Goal: Information Seeking & Learning: Learn about a topic

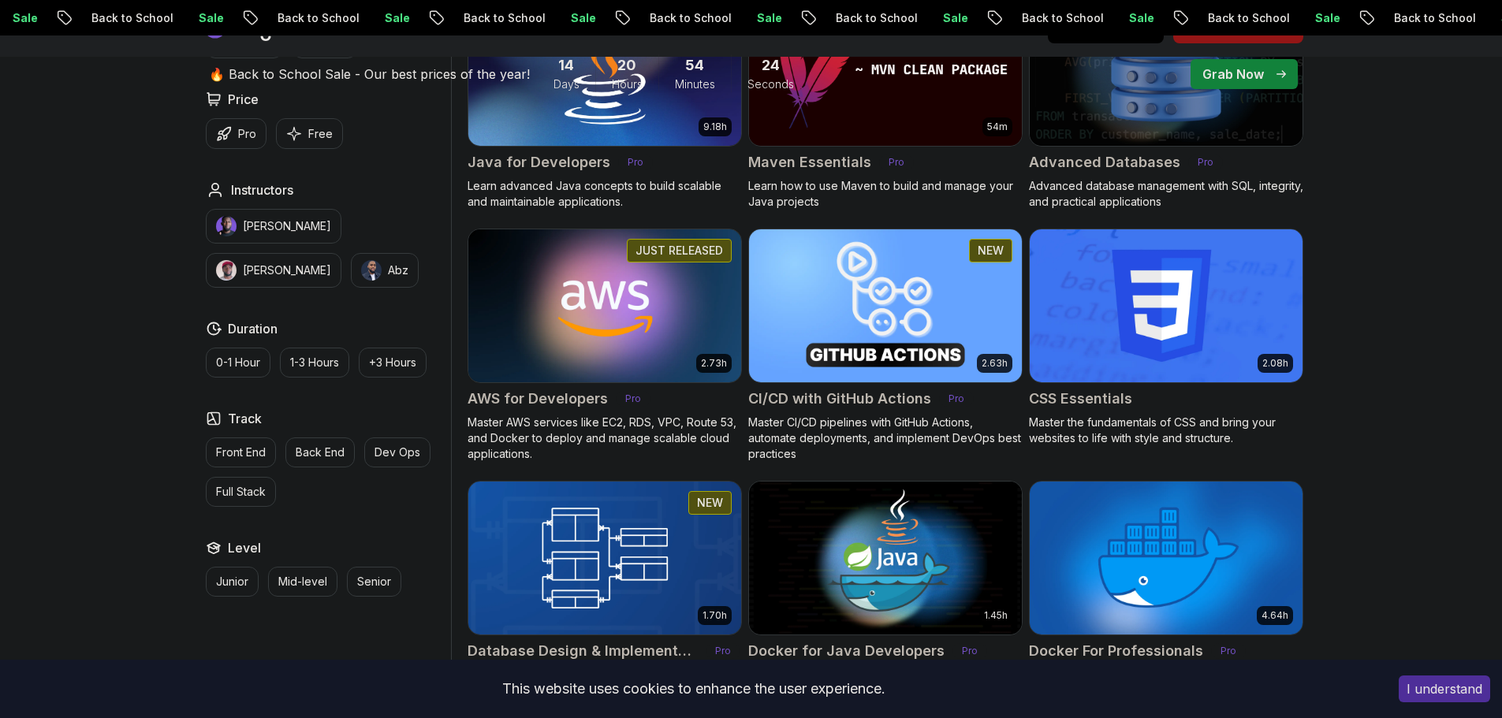
scroll to position [1104, 0]
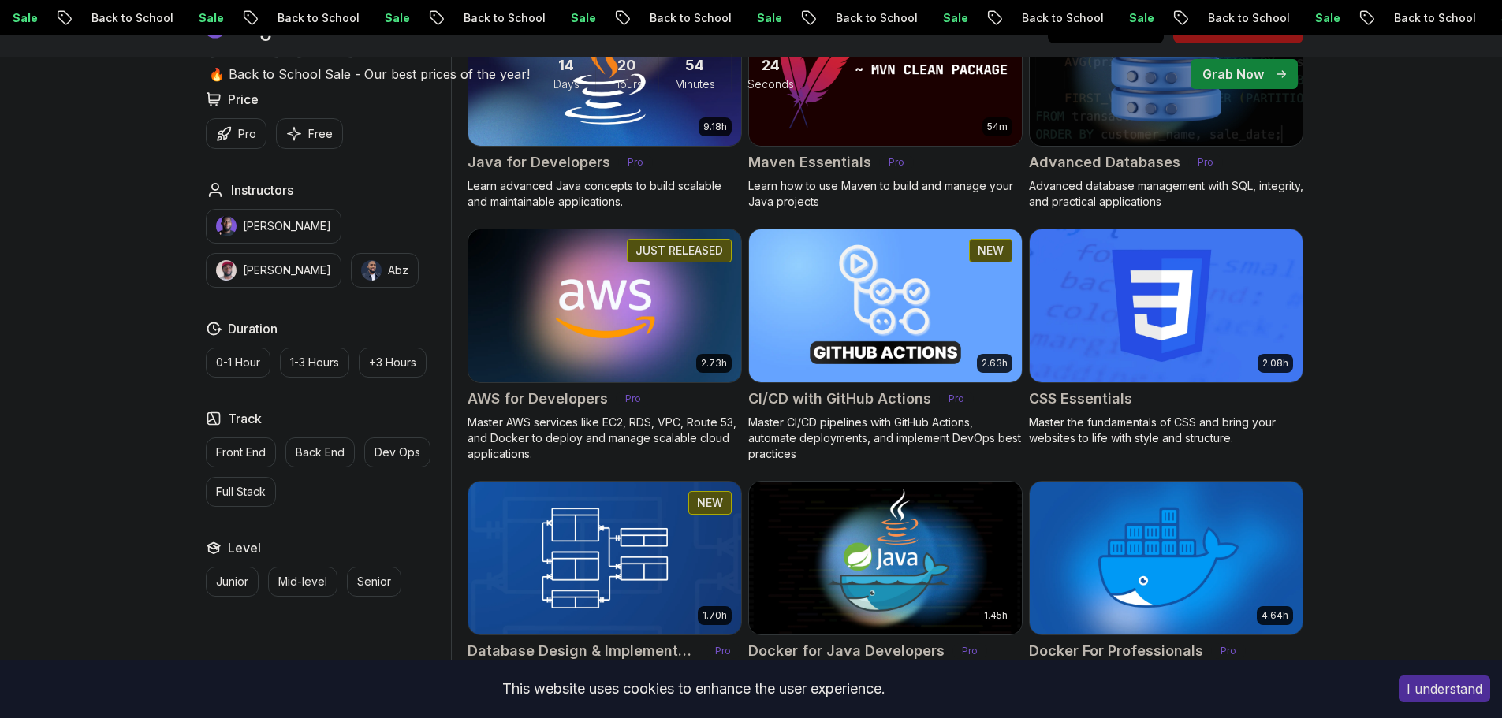
click at [639, 336] on img at bounding box center [604, 305] width 286 height 160
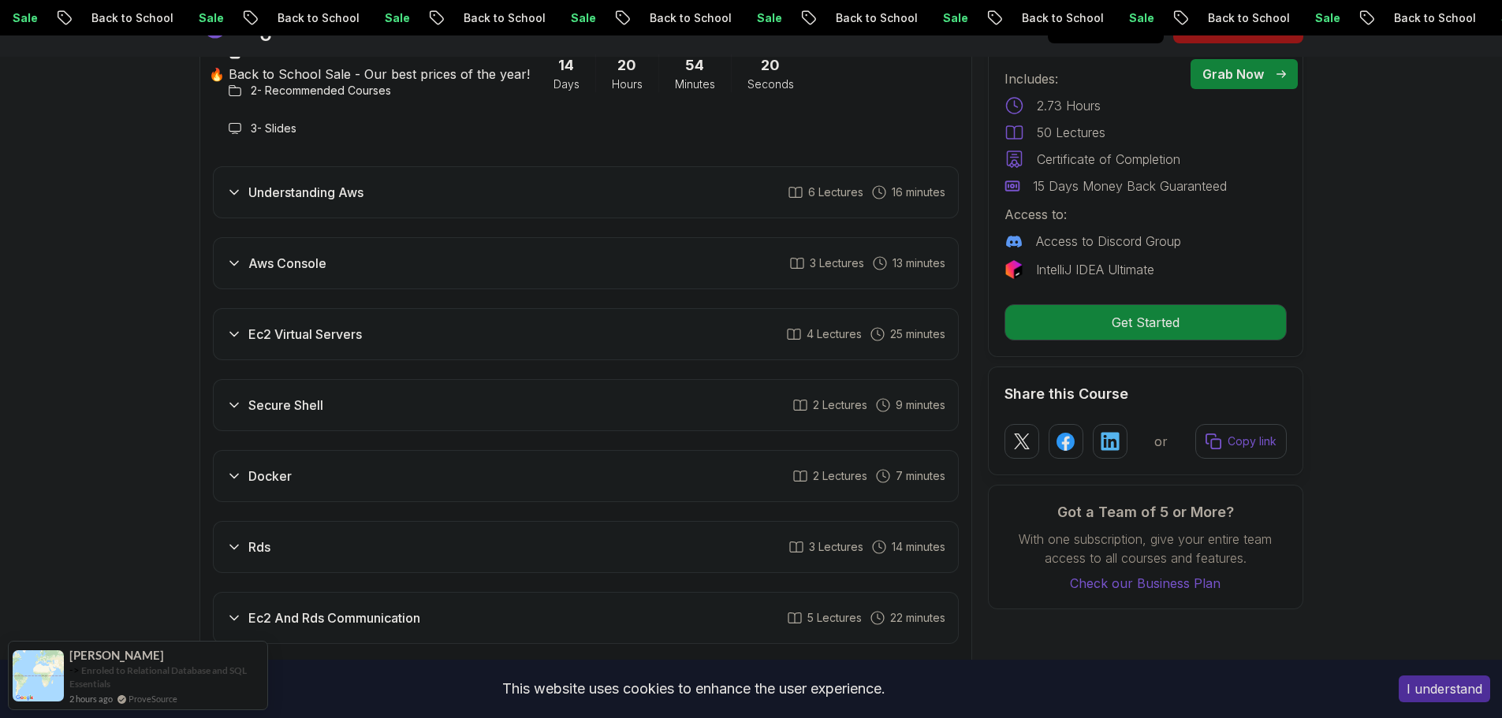
click at [475, 286] on div "Aws Console 3 Lectures 13 minutes" at bounding box center [586, 263] width 746 height 52
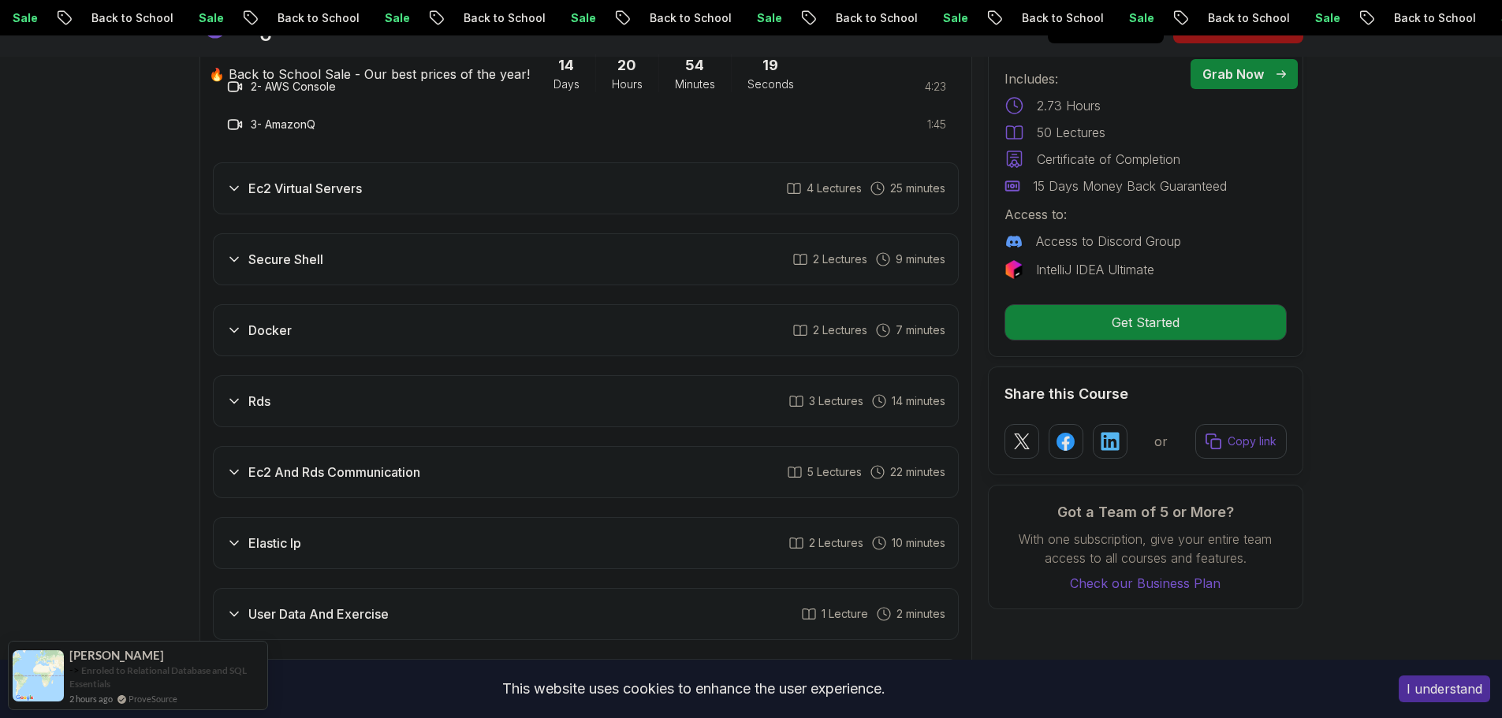
scroll to position [2286, 0]
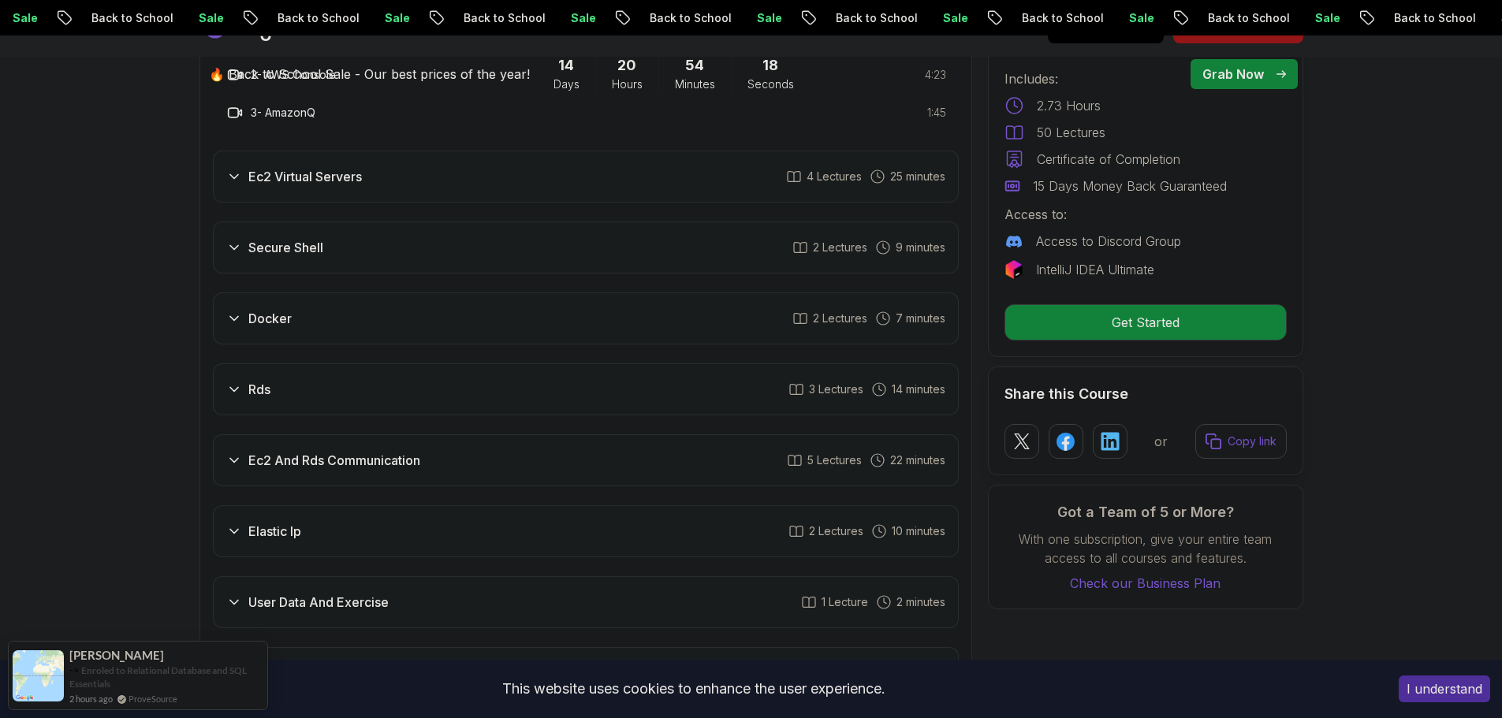
click at [460, 318] on div "Docker 2 Lectures 7 minutes" at bounding box center [586, 318] width 746 height 52
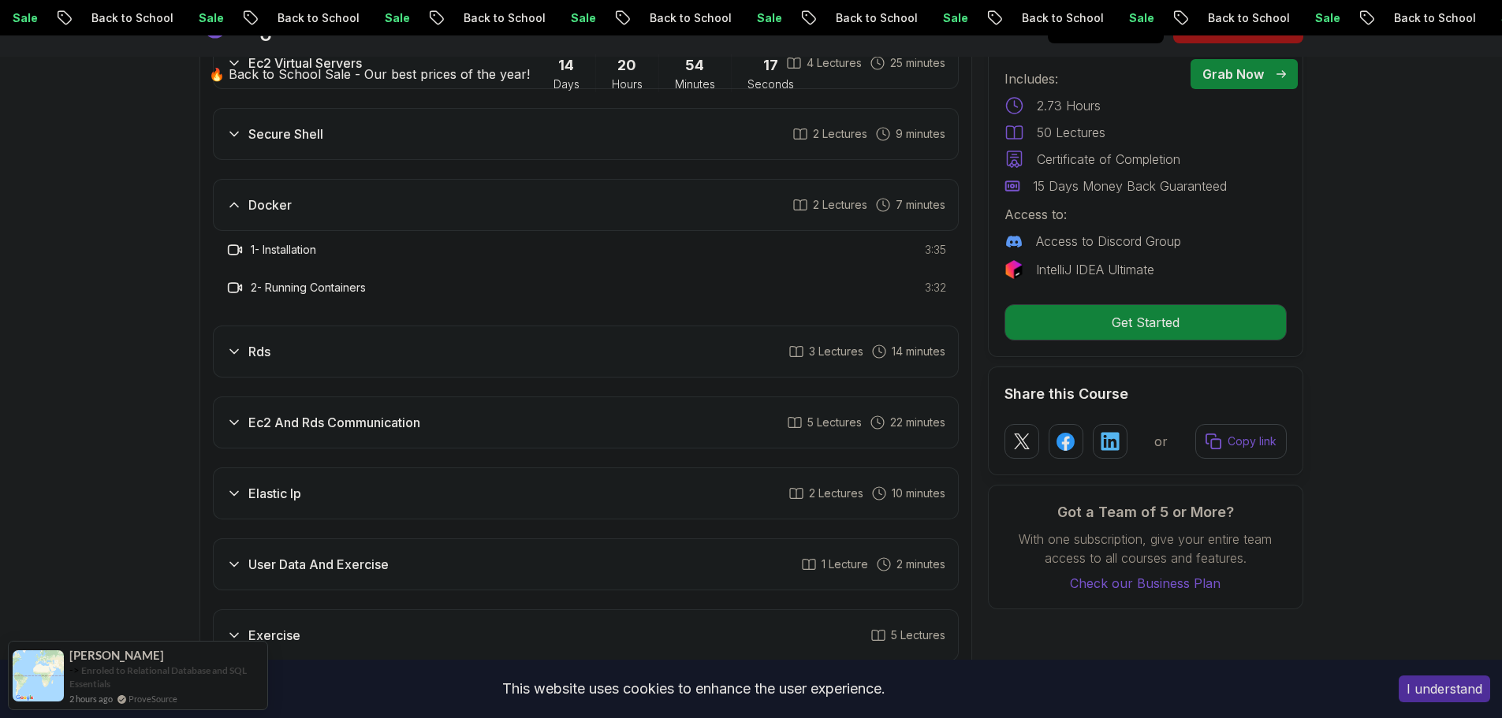
click at [447, 360] on div "Rds 3 Lectures 14 minutes" at bounding box center [586, 352] width 746 height 52
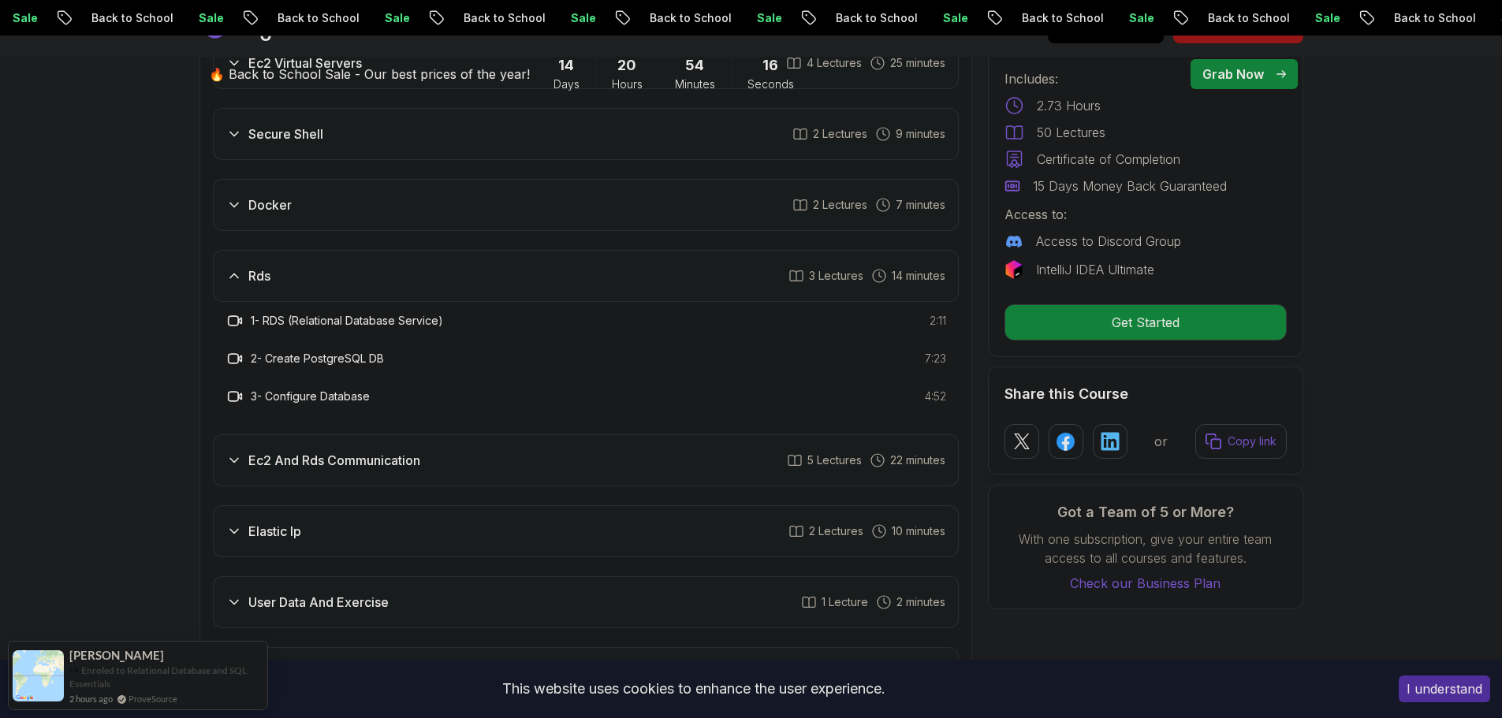
click at [419, 463] on h3 "Ec2 And Rds Communication" at bounding box center [334, 460] width 172 height 19
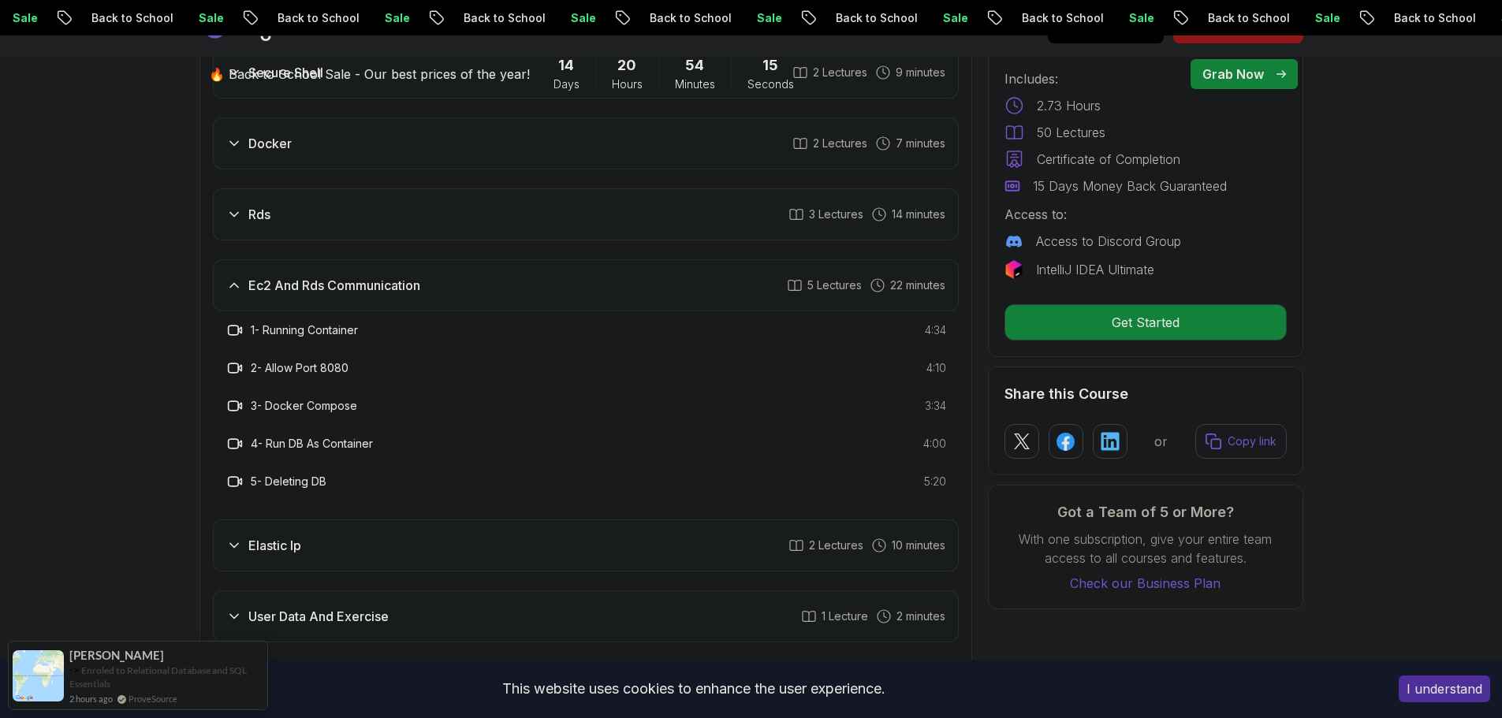
scroll to position [2444, 0]
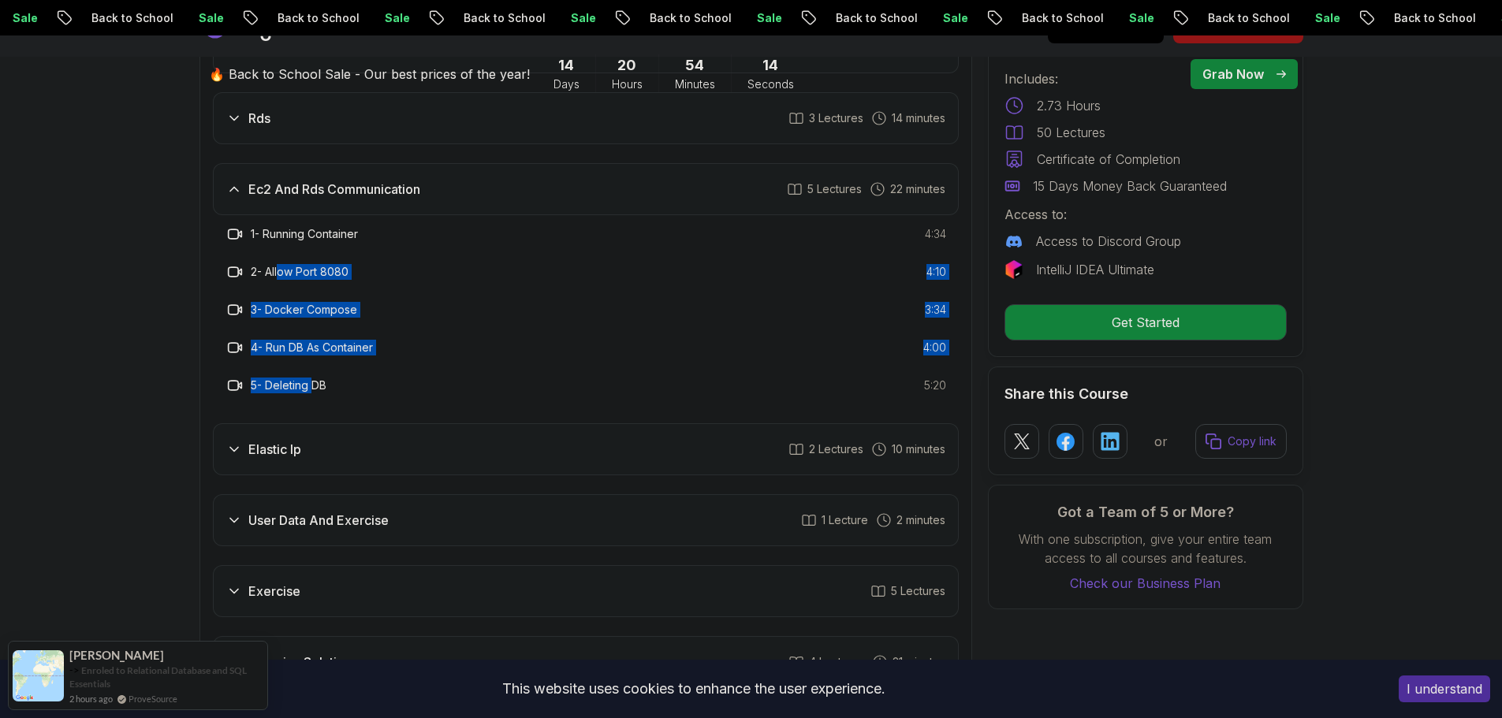
drag, startPoint x: 299, startPoint y: 326, endPoint x: 314, endPoint y: 374, distance: 51.1
click at [314, 374] on div "1 - Running Container 4:34 2 - Allow Port 8080 4:10 3 - Docker Compose 3:34 4 -…" at bounding box center [586, 309] width 746 height 189
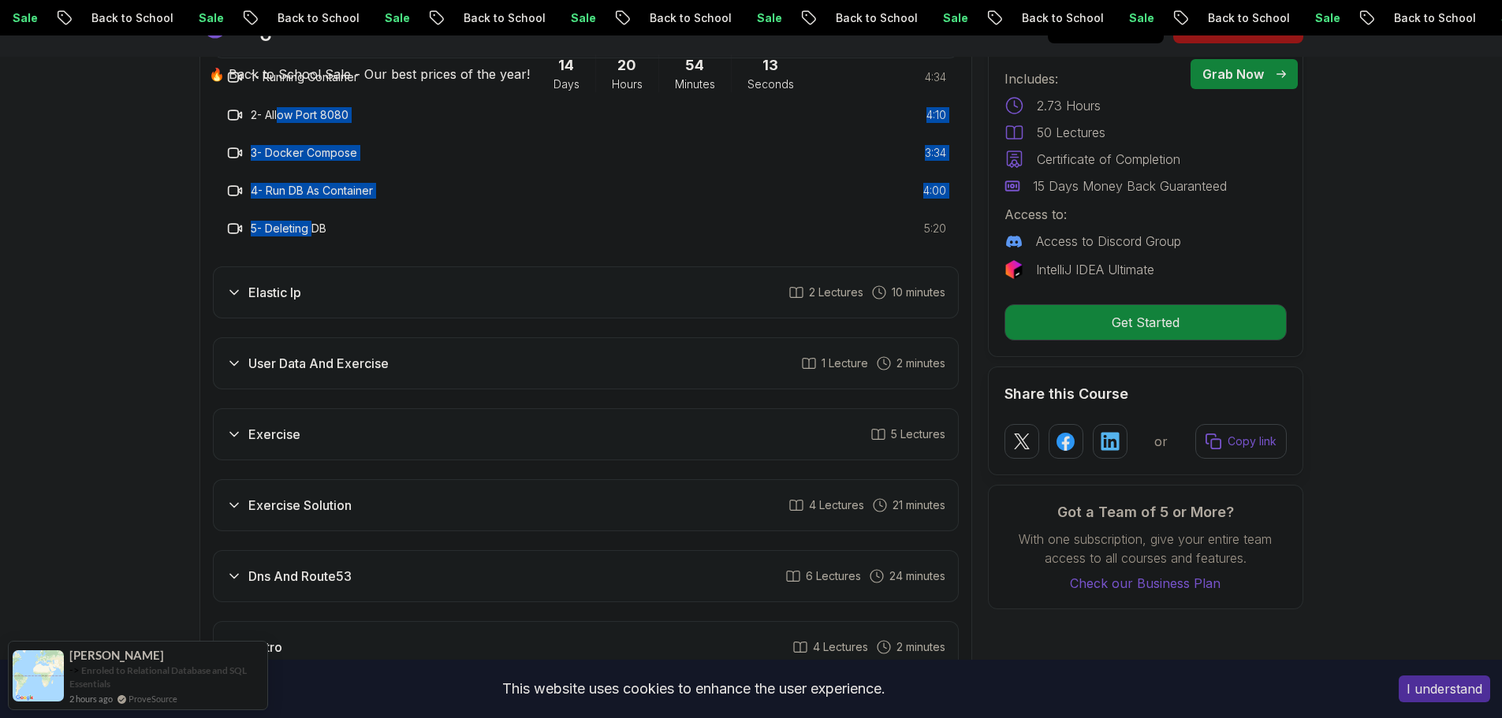
scroll to position [2601, 0]
click at [324, 296] on div "Elastic Ip 2 Lectures 10 minutes" at bounding box center [586, 292] width 746 height 52
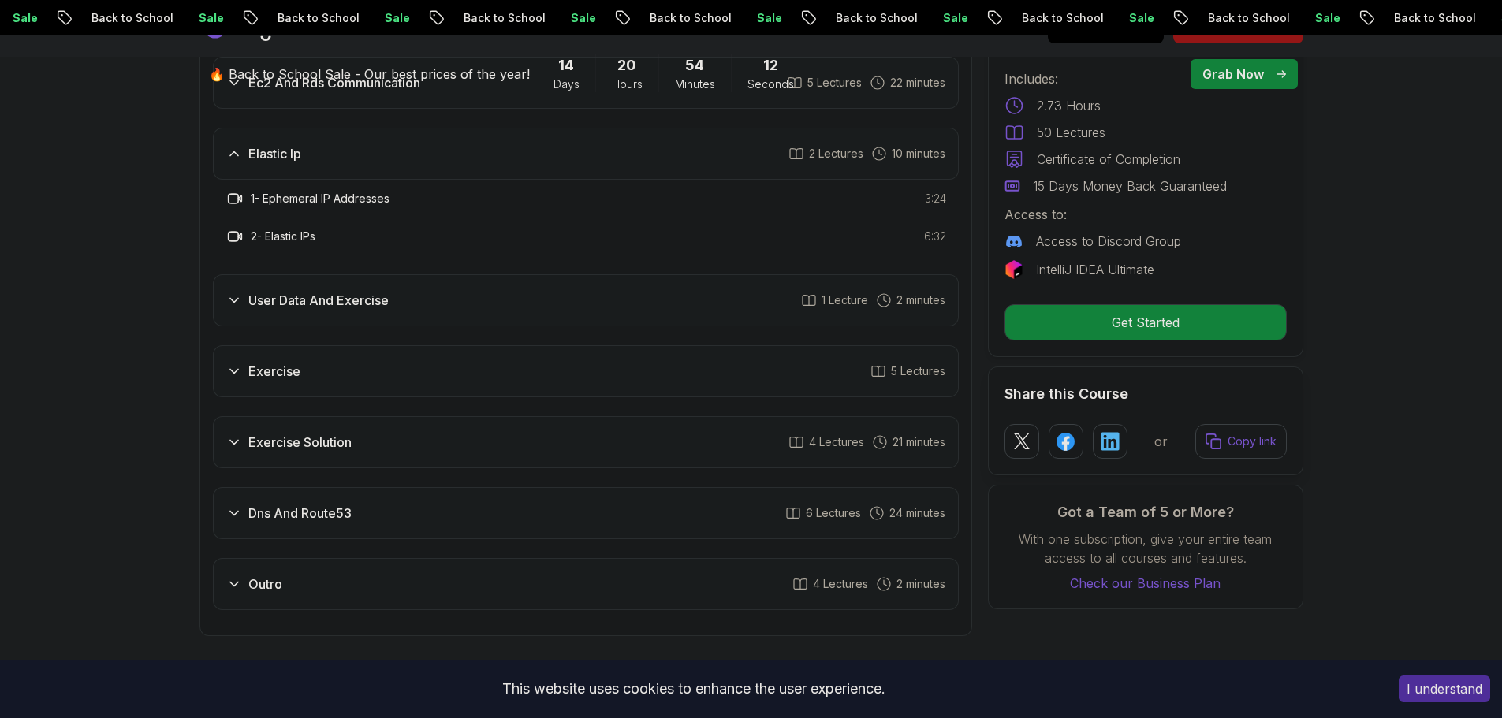
scroll to position [2523, 0]
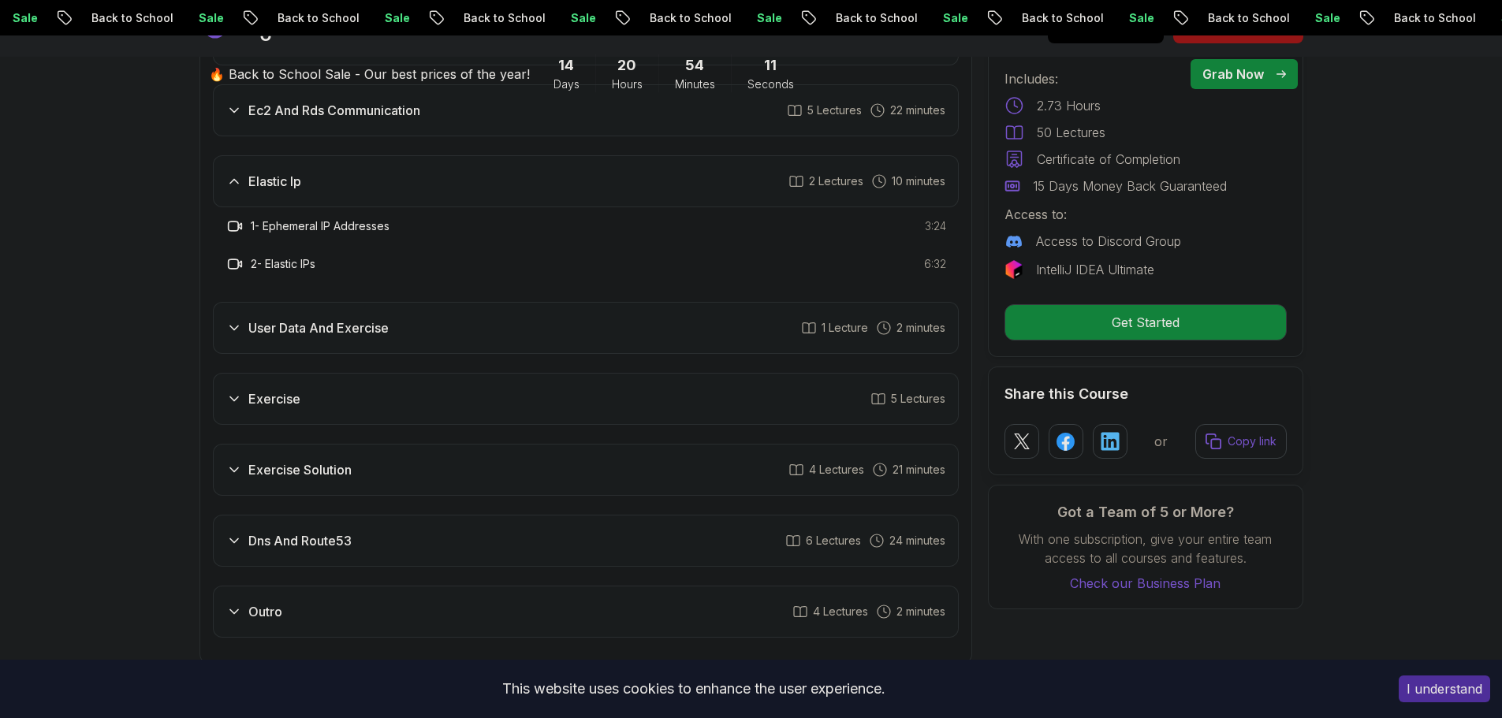
click at [342, 350] on div "User Data And Exercise 1 Lecture 2 minutes" at bounding box center [586, 328] width 746 height 52
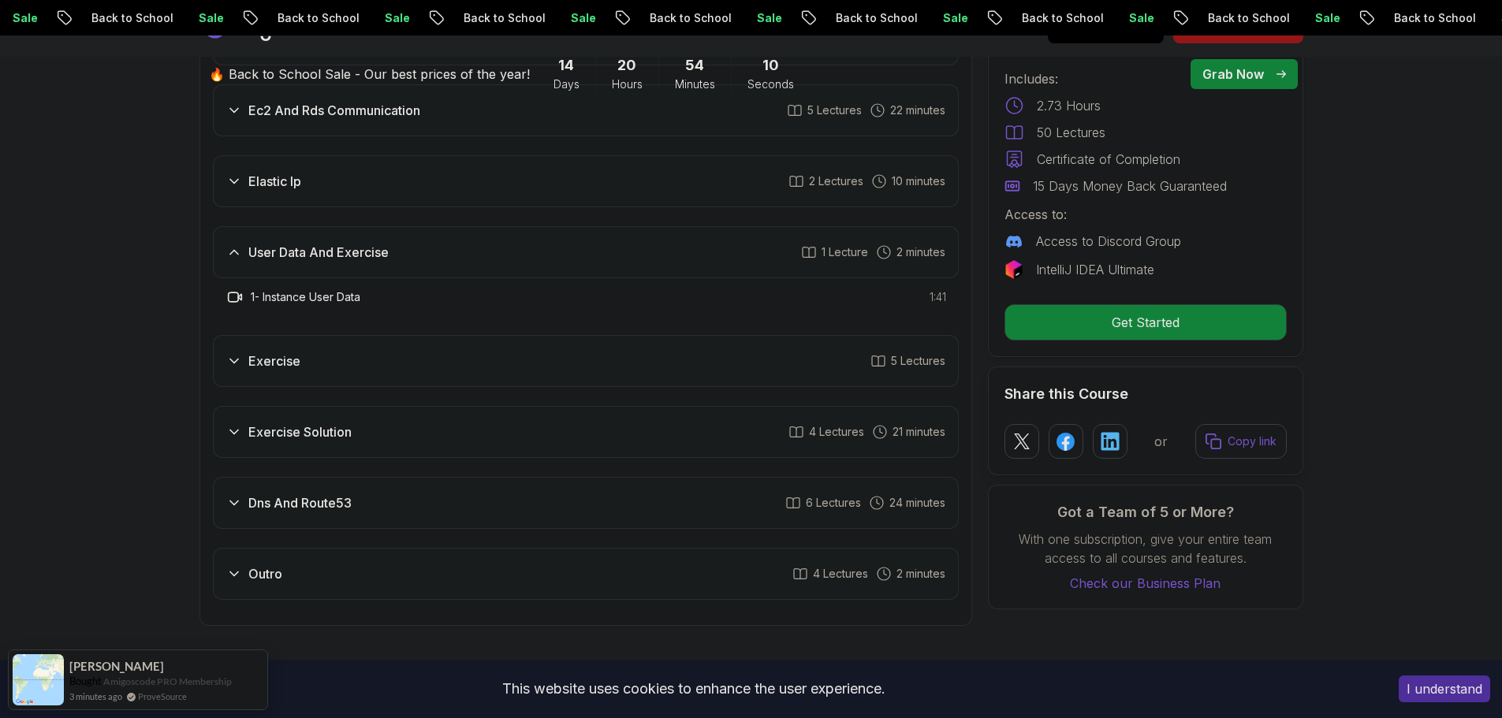
click at [333, 371] on div "Exercise 5 Lectures" at bounding box center [586, 361] width 746 height 52
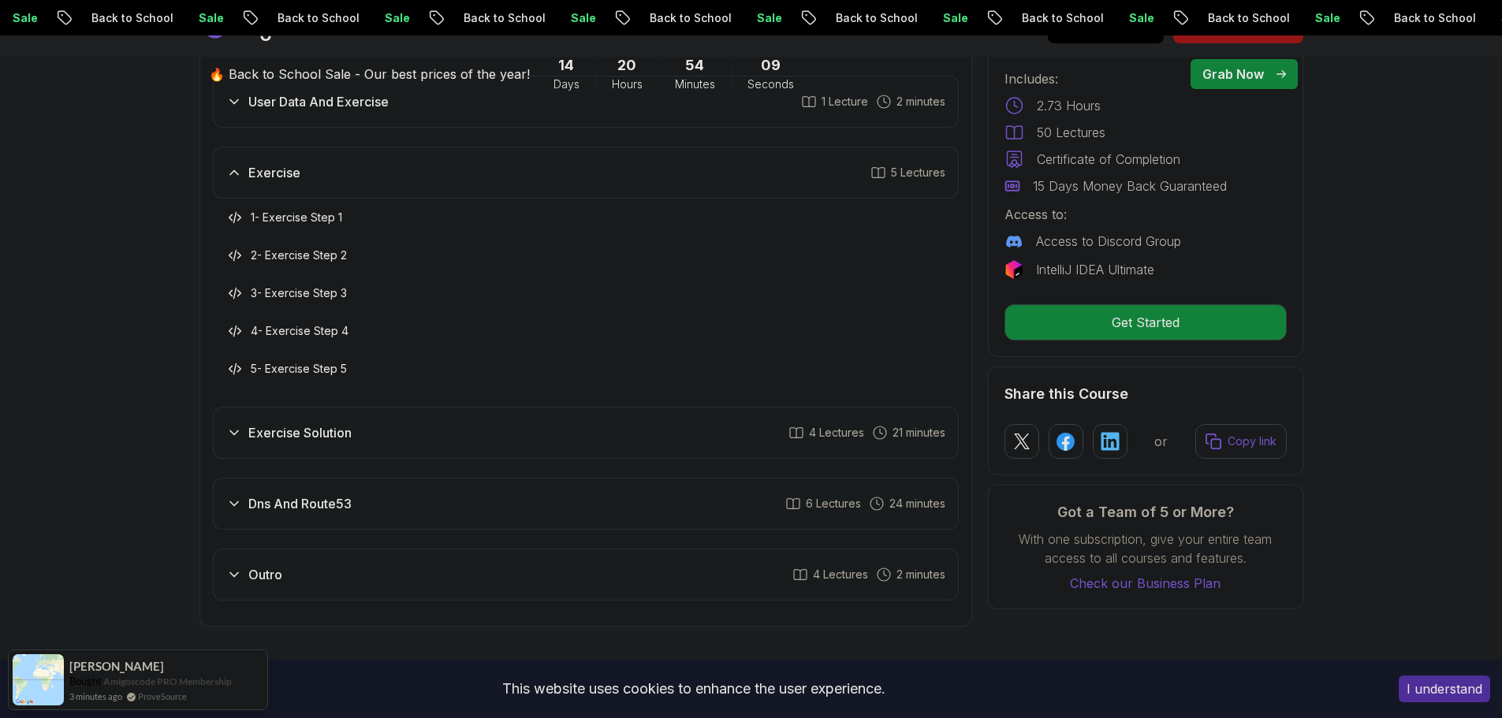
scroll to position [2680, 0]
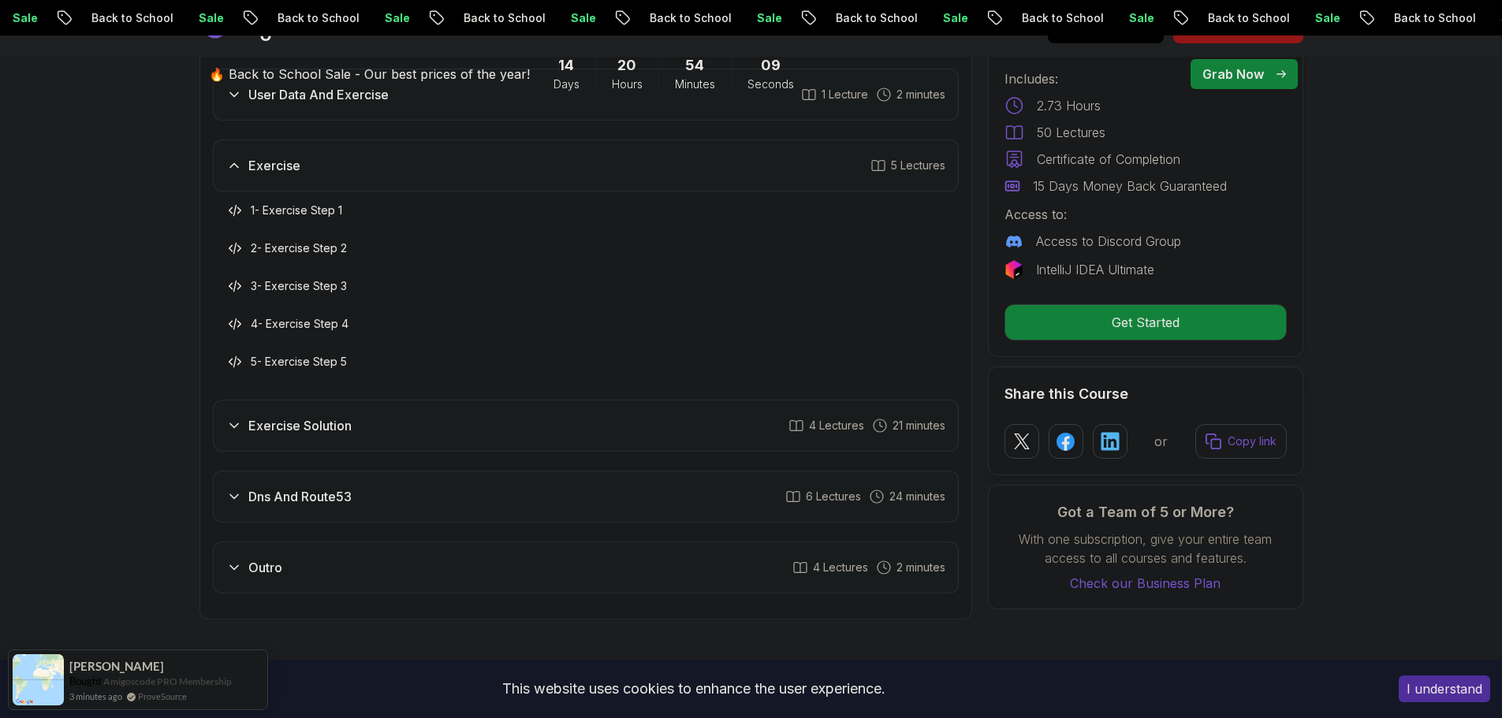
click at [345, 428] on h3 "Exercise Solution" at bounding box center [299, 425] width 103 height 19
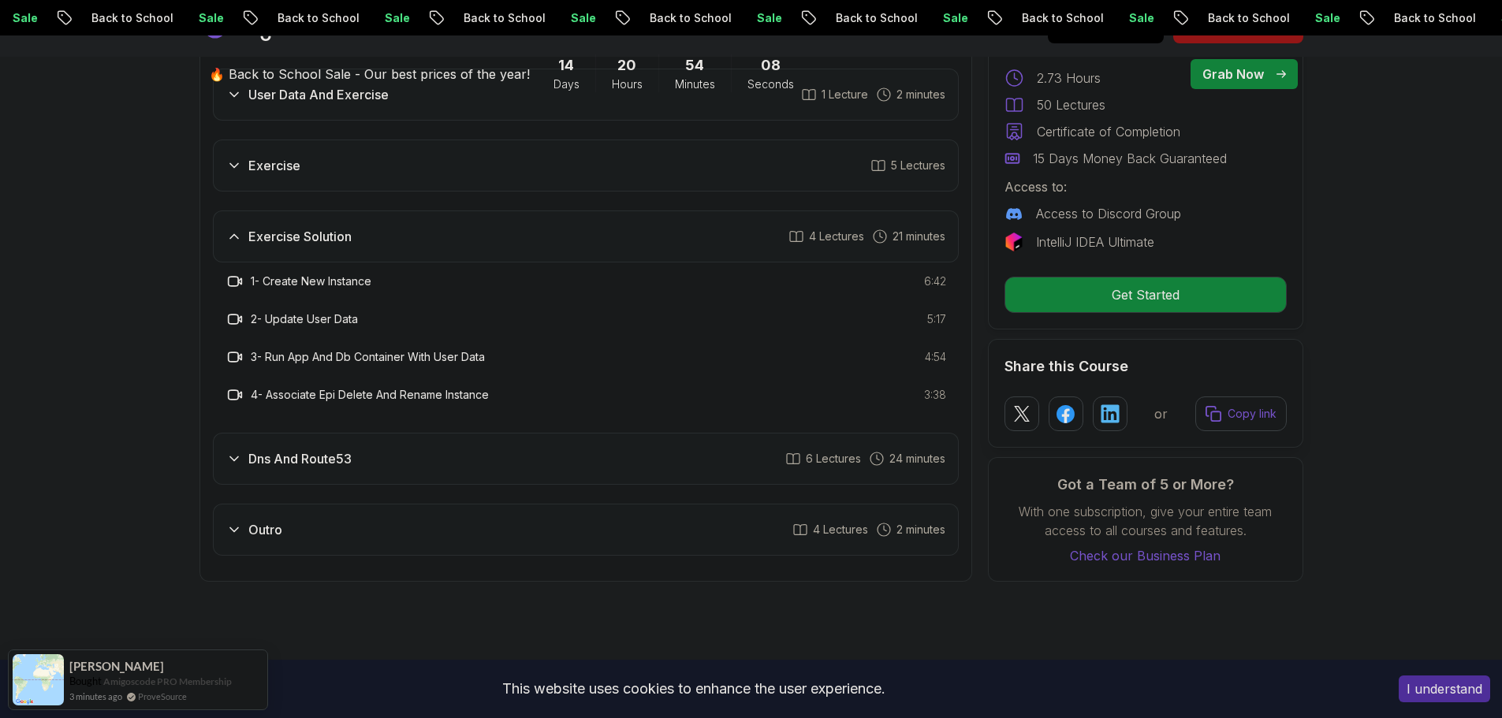
click at [348, 456] on h3 "Dns And Route53" at bounding box center [299, 458] width 103 height 19
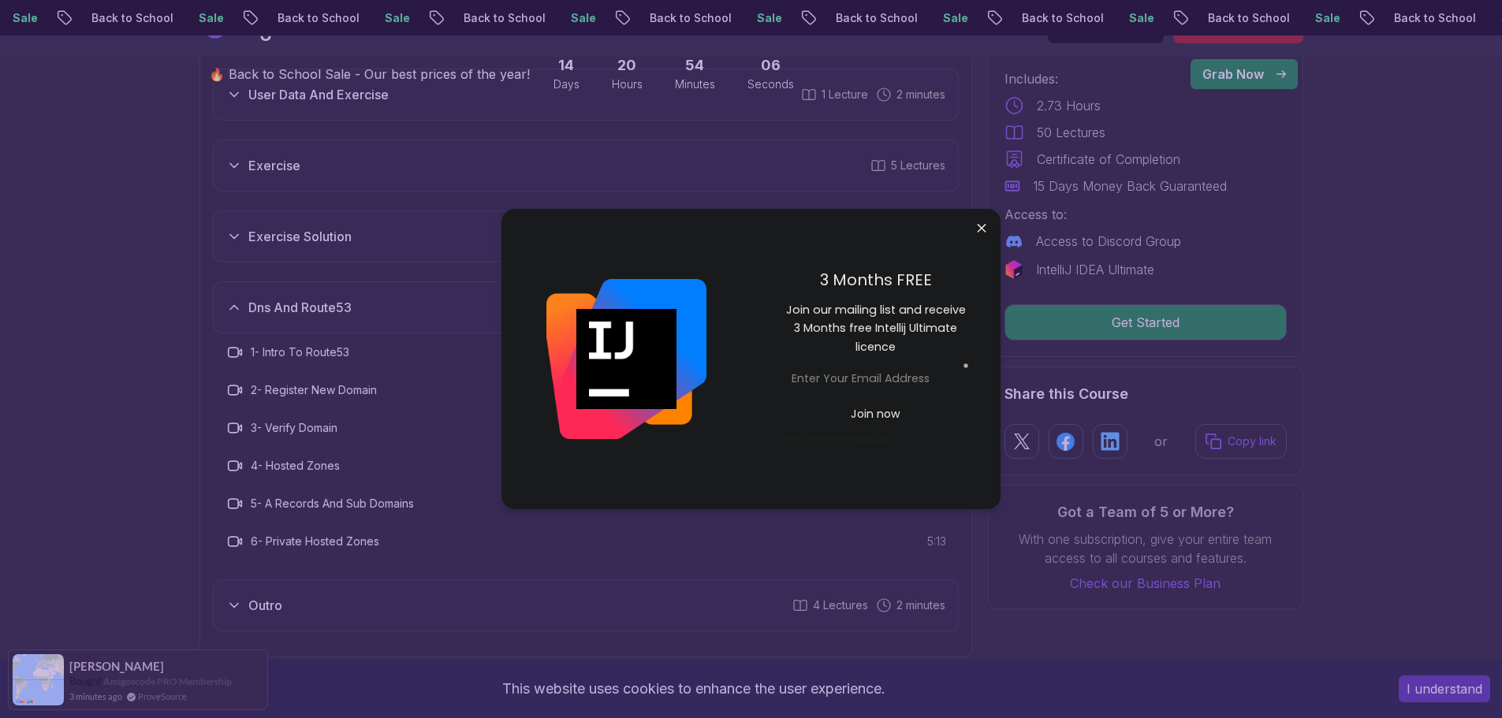
click at [982, 225] on body "Sale Back to School Sale Back to School Sale Back to School Sale Back to School…" at bounding box center [751, 667] width 1502 height 6695
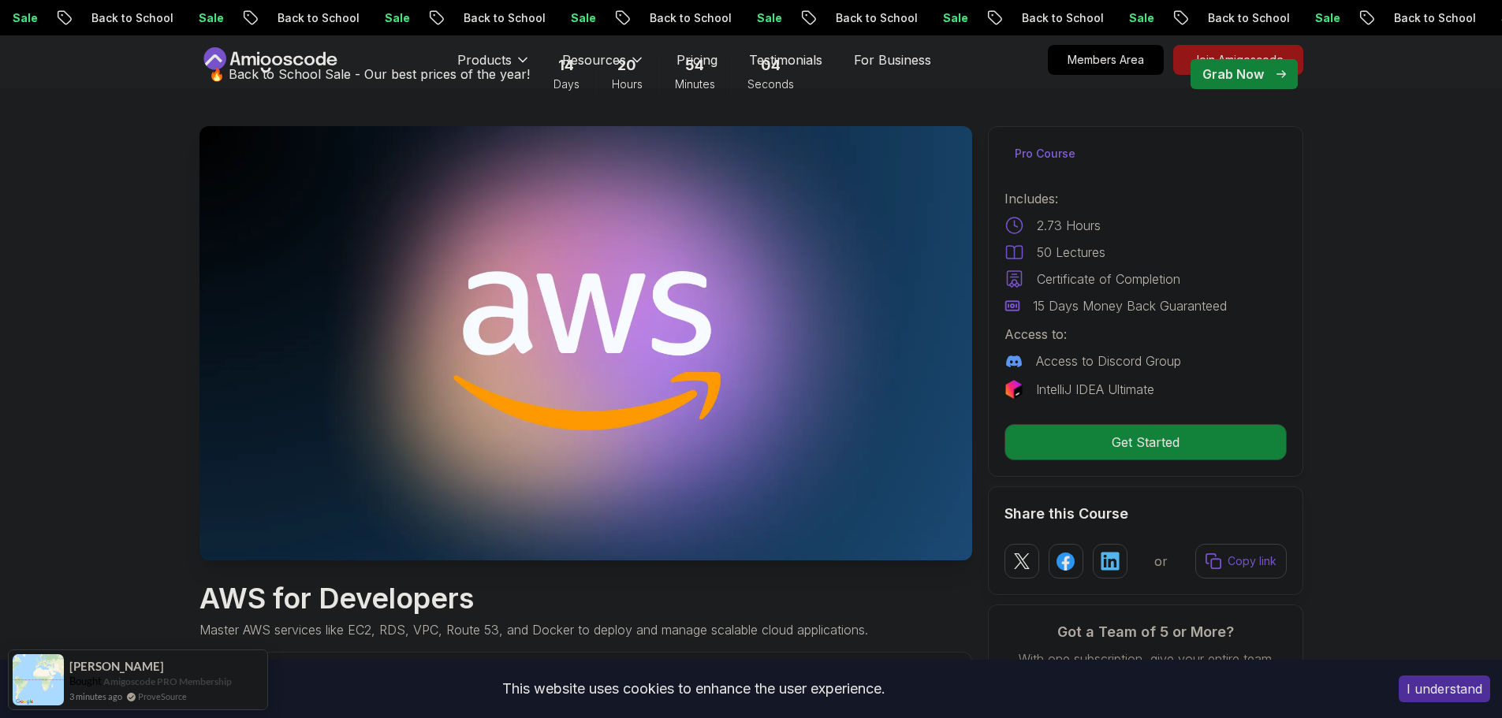
scroll to position [79, 0]
